Goal: Information Seeking & Learning: Learn about a topic

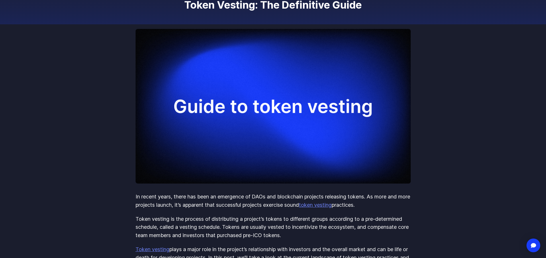
scroll to position [86, 0]
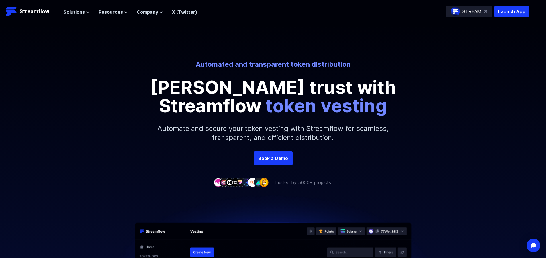
scroll to position [129, 0]
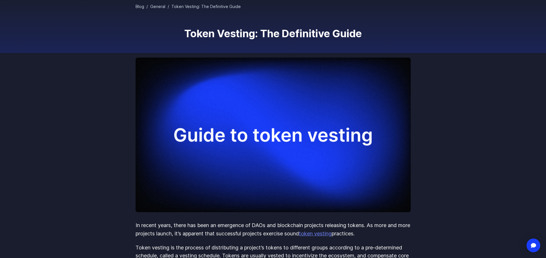
scroll to position [57, 0]
